Goal: Check status: Check status

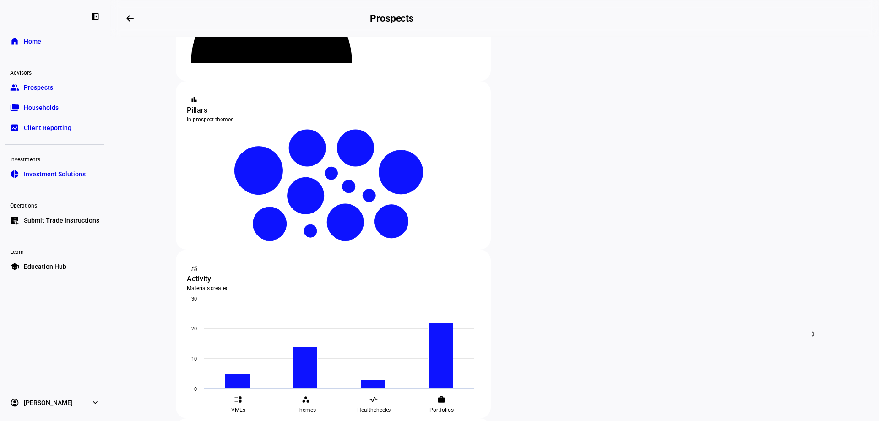
scroll to position [137, 0]
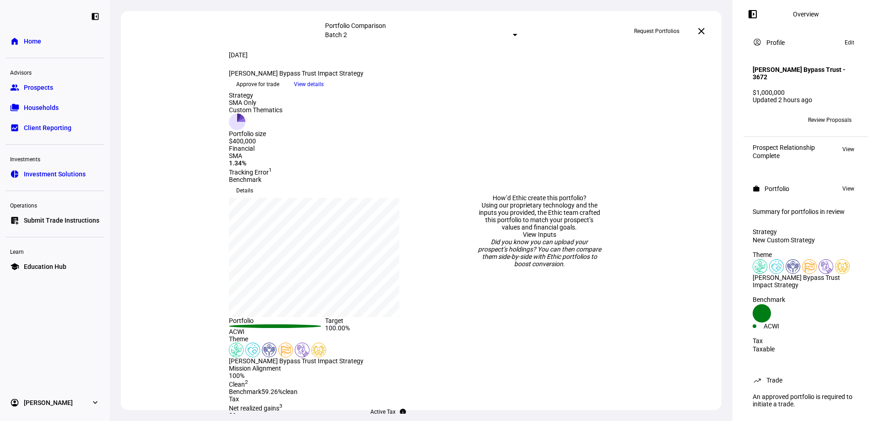
click at [36, 91] on span "Prospects" at bounding box center [38, 87] width 29 height 9
